Goal: Transaction & Acquisition: Purchase product/service

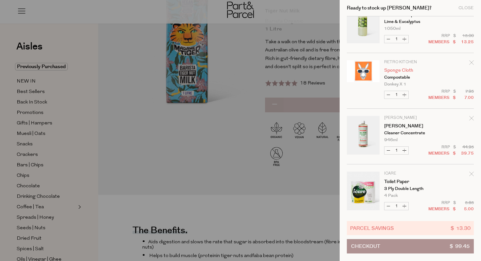
scroll to position [76, 0]
click at [208, 150] on div at bounding box center [240, 130] width 481 height 261
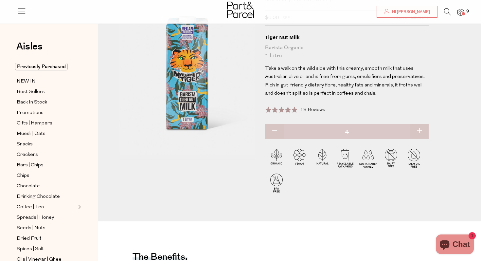
scroll to position [0, 0]
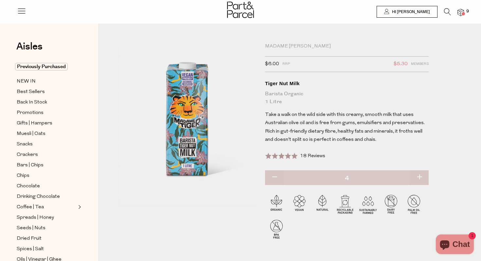
click at [446, 9] on icon at bounding box center [447, 11] width 7 height 7
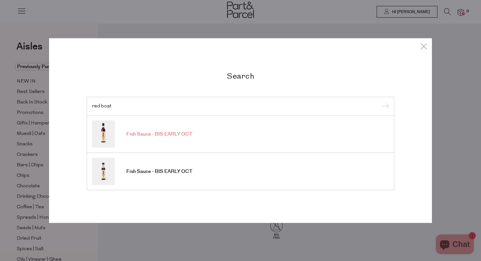
type input "red boat"
click at [193, 138] on link "Fish Sauce - BIS EARLY OCT" at bounding box center [240, 134] width 297 height 27
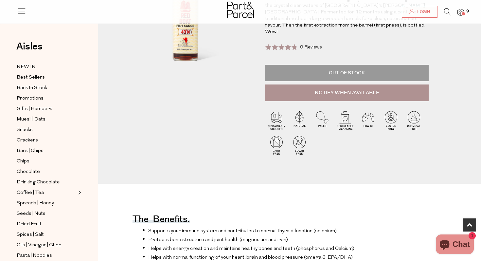
scroll to position [116, 0]
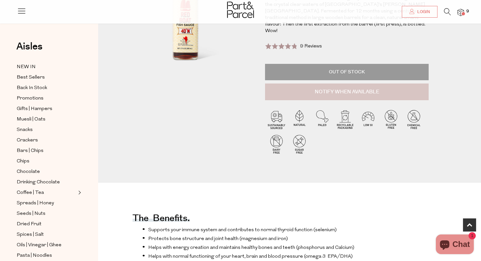
click at [362, 84] on button "Notify When Available" at bounding box center [347, 92] width 164 height 17
type input "Notify when available"
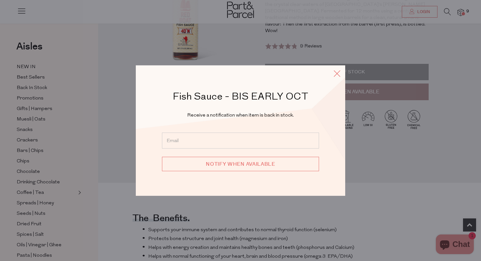
click at [338, 74] on icon at bounding box center [337, 72] width 10 height 9
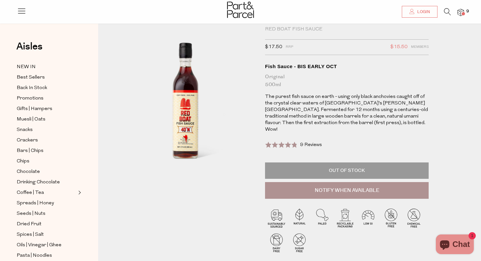
scroll to position [22, 0]
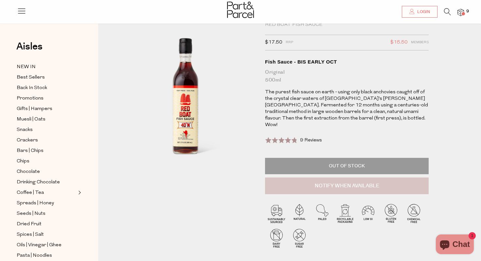
click at [340, 185] on button "Notify When Available" at bounding box center [347, 185] width 164 height 17
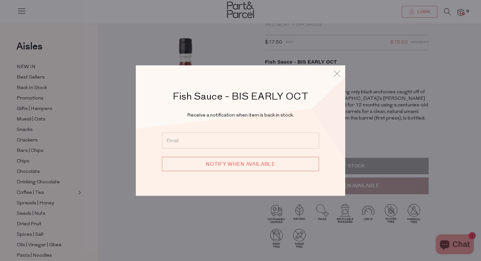
click at [279, 141] on input "email" at bounding box center [240, 141] width 157 height 16
type input "huongaivu@gmail.com"
click at [271, 165] on input "Notify when available" at bounding box center [240, 164] width 157 height 14
type input "We will be in touch"
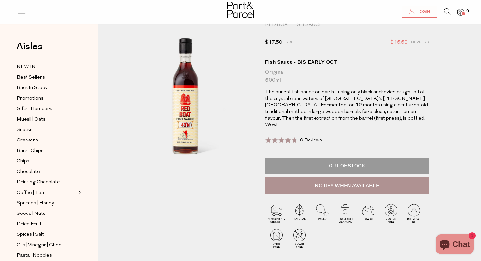
click at [460, 12] on img at bounding box center [461, 13] width 7 height 8
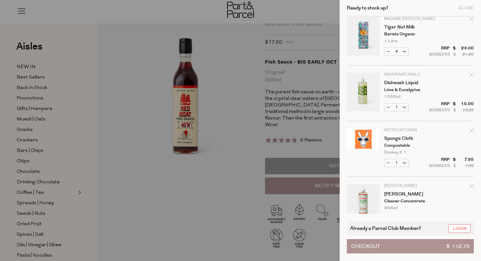
scroll to position [0, 0]
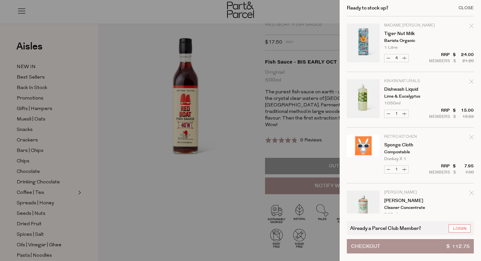
click at [466, 8] on div "Close" at bounding box center [466, 8] width 15 height 4
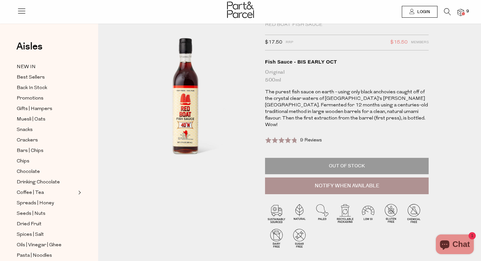
click at [426, 12] on span "Login" at bounding box center [423, 12] width 14 height 6
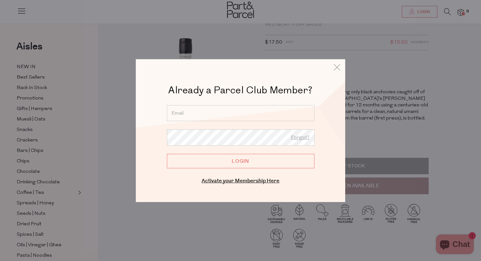
click at [252, 114] on input "email" at bounding box center [241, 113] width 148 height 16
type input "huongaivu@gmail.com"
click at [119, 123] on div at bounding box center [240, 130] width 481 height 261
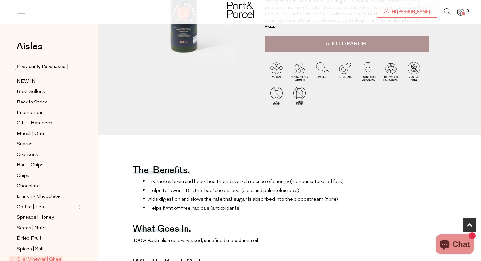
scroll to position [3, 0]
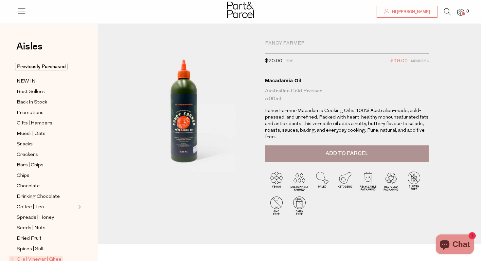
click at [460, 12] on img at bounding box center [461, 13] width 7 height 8
